Goal: Task Accomplishment & Management: Use online tool/utility

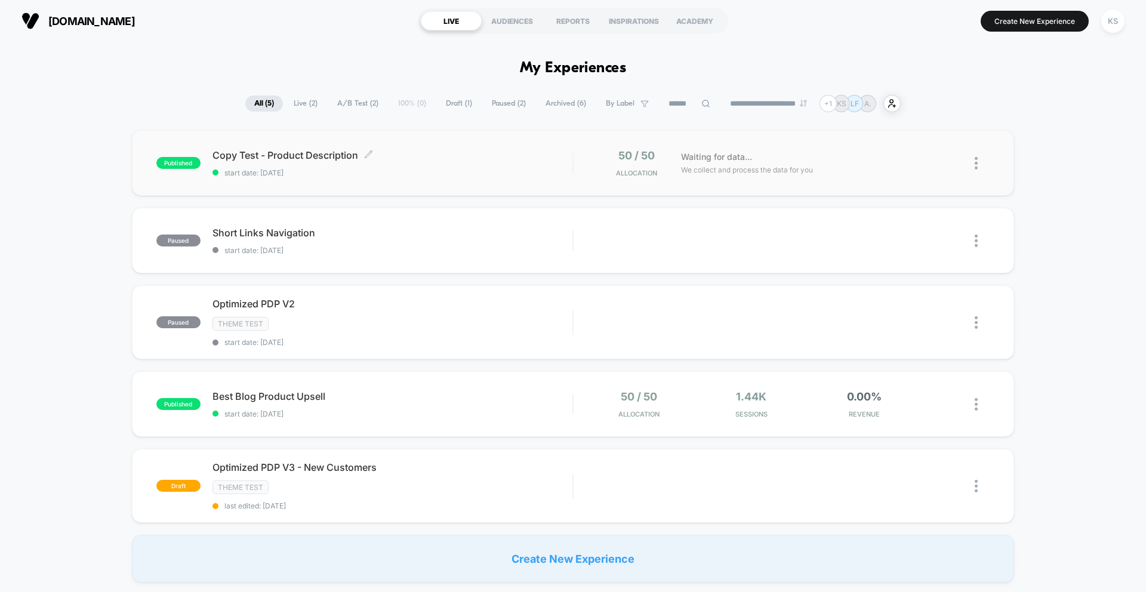
click at [329, 165] on div "Copy Test - Product Description Click to edit experience details Click to edit …" at bounding box center [392, 163] width 360 height 28
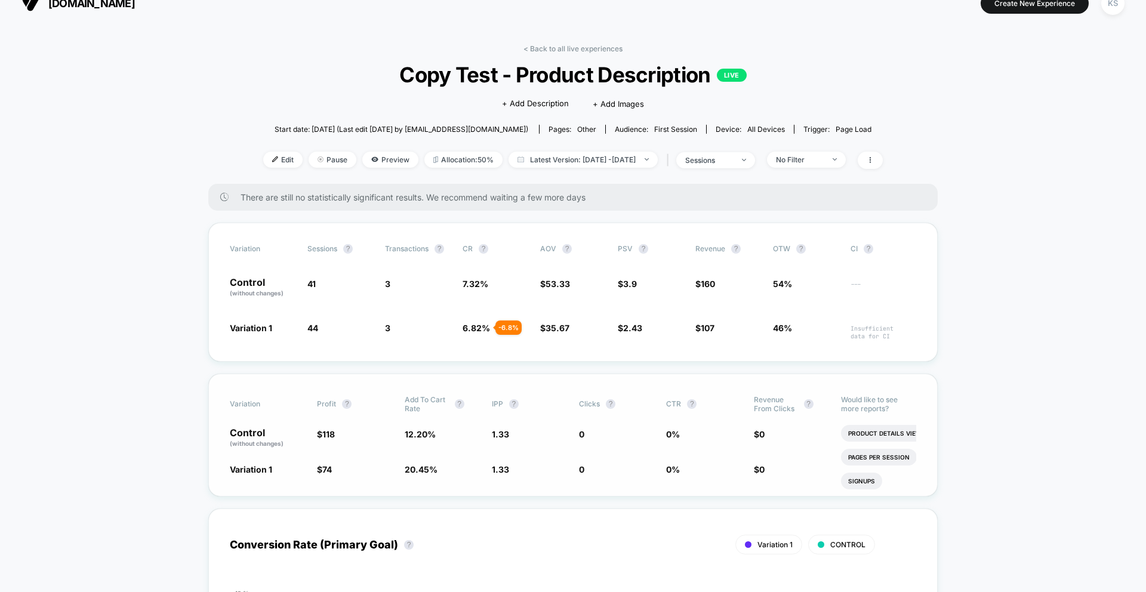
scroll to position [18, 0]
